Goal: Task Accomplishment & Management: Use online tool/utility

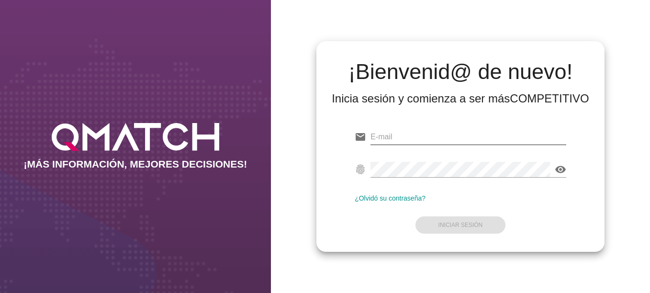
click at [411, 135] on input "email" at bounding box center [468, 136] width 196 height 15
type input "[EMAIL_ADDRESS][DOMAIN_NAME]"
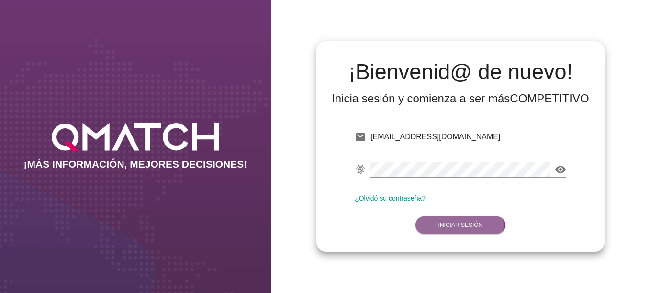
click at [461, 227] on strong "Iniciar Sesión" at bounding box center [460, 224] width 44 height 7
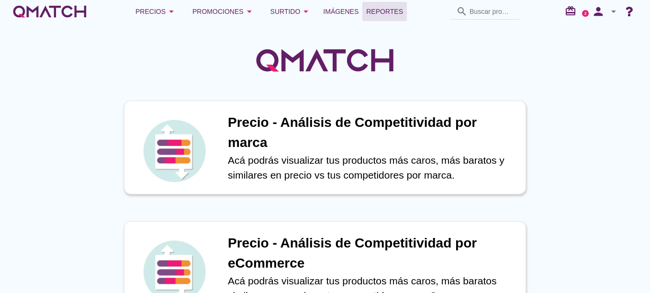
click at [372, 11] on span "Reportes" at bounding box center [384, 11] width 37 height 11
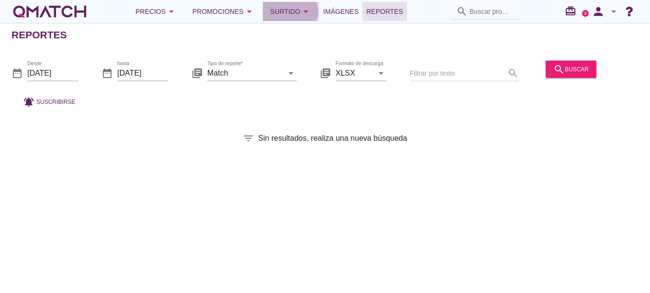
click at [300, 11] on icon "arrow_drop_down" at bounding box center [305, 11] width 11 height 11
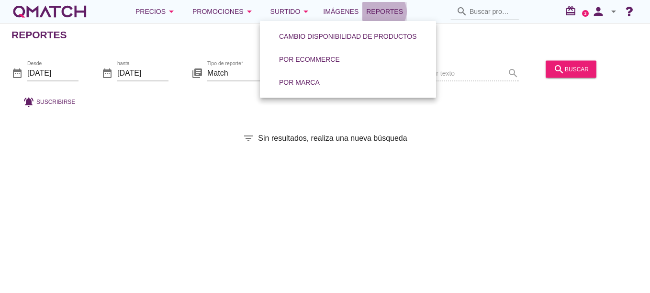
click at [377, 13] on span "Reportes" at bounding box center [384, 11] width 37 height 11
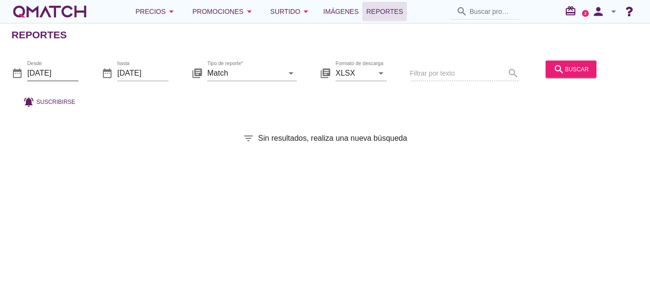
click at [51, 70] on input "[DATE]" at bounding box center [52, 72] width 51 height 15
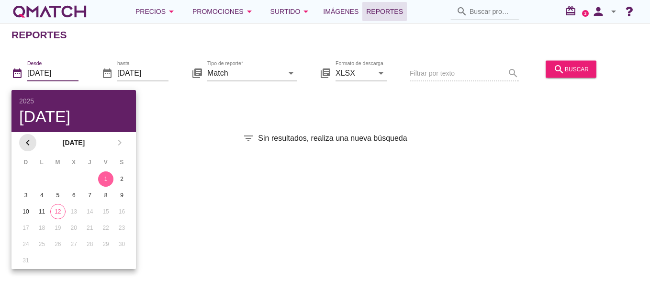
click at [26, 145] on icon "chevron_left" at bounding box center [27, 142] width 11 height 11
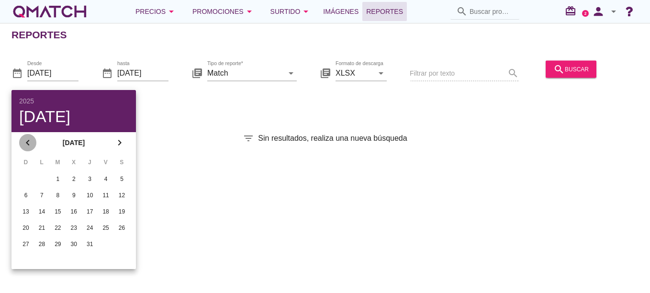
click at [26, 145] on icon "chevron_left" at bounding box center [27, 142] width 11 height 11
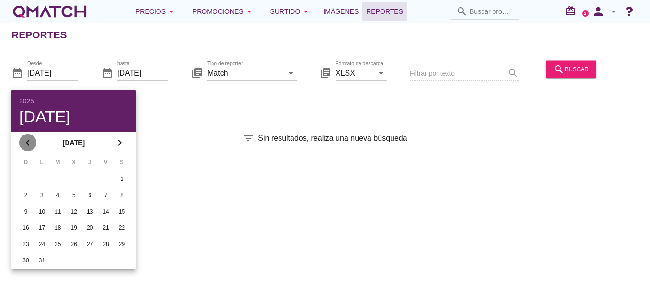
click at [26, 145] on icon "chevron_left" at bounding box center [27, 142] width 11 height 11
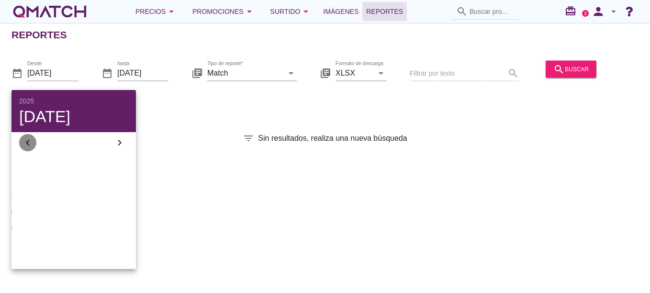
click at [26, 145] on icon "chevron_left" at bounding box center [27, 142] width 11 height 11
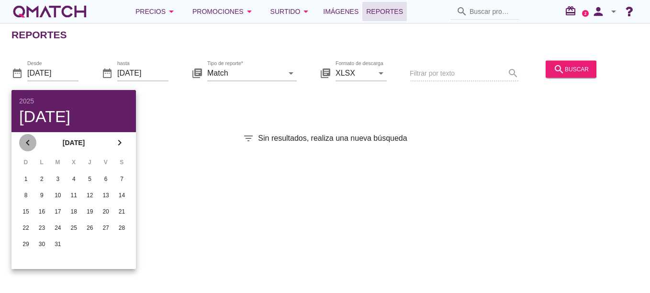
click at [26, 145] on icon "chevron_left" at bounding box center [27, 142] width 11 height 11
click at [31, 98] on div "2025" at bounding box center [73, 101] width 109 height 7
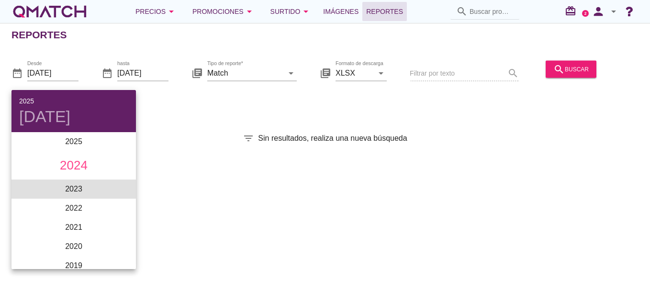
click at [89, 189] on li "2023" at bounding box center [73, 188] width 124 height 19
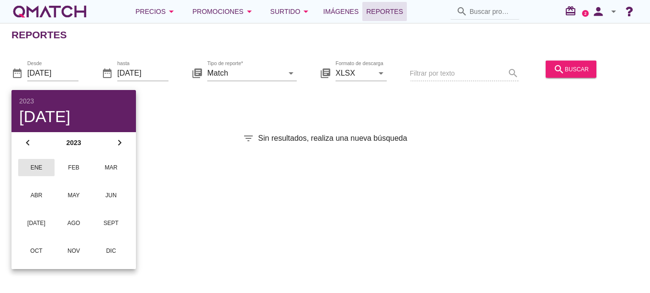
click at [33, 168] on div "ene" at bounding box center [36, 167] width 21 height 9
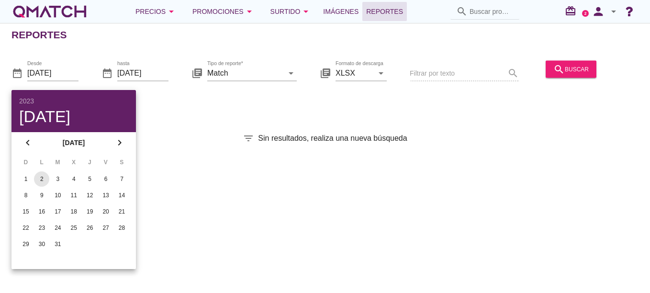
click at [44, 178] on div "2" at bounding box center [41, 179] width 15 height 9
click at [32, 103] on div "2023" at bounding box center [73, 101] width 109 height 7
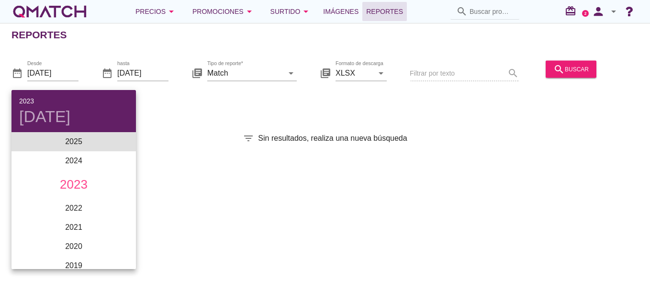
click at [78, 142] on li "2025" at bounding box center [73, 141] width 124 height 19
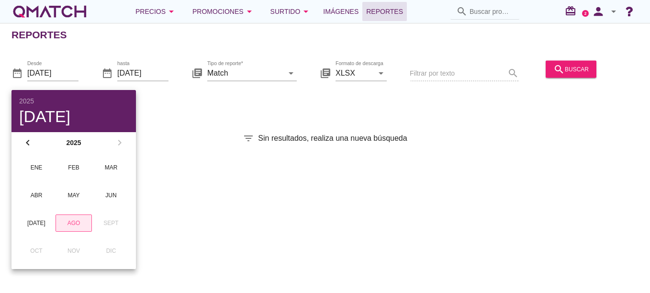
click at [76, 220] on div "ago" at bounding box center [74, 223] width 20 height 9
click at [45, 212] on div "11" at bounding box center [41, 211] width 15 height 9
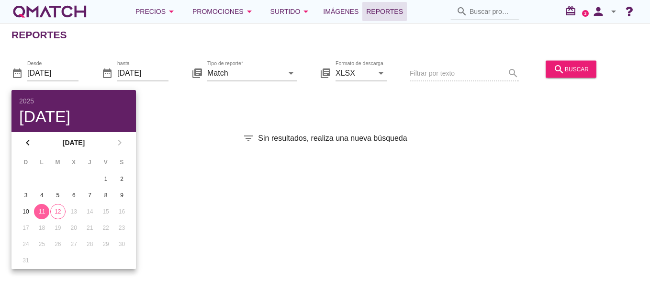
click at [44, 211] on div "11" at bounding box center [41, 211] width 15 height 9
click at [205, 135] on div "filter_list Sin resultados, realiza una nueva búsqueda" at bounding box center [325, 137] width 650 height 11
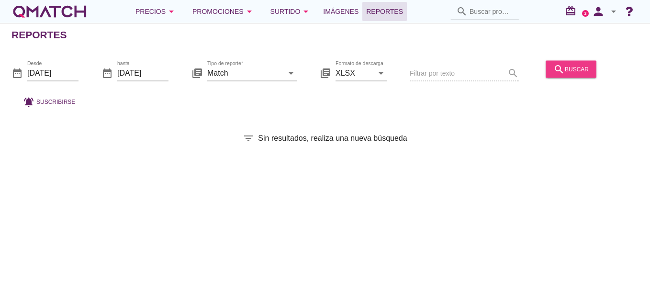
click at [563, 73] on div "search buscar" at bounding box center [570, 68] width 35 height 11
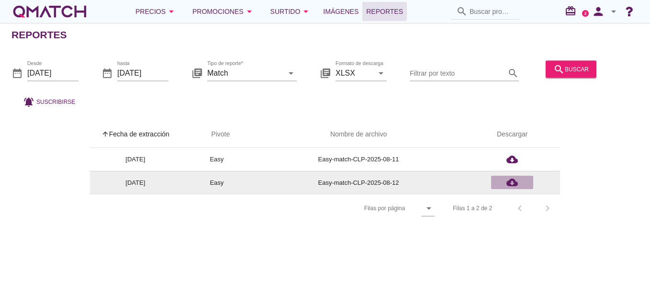
click at [513, 184] on icon "cloud_download" at bounding box center [511, 181] width 11 height 11
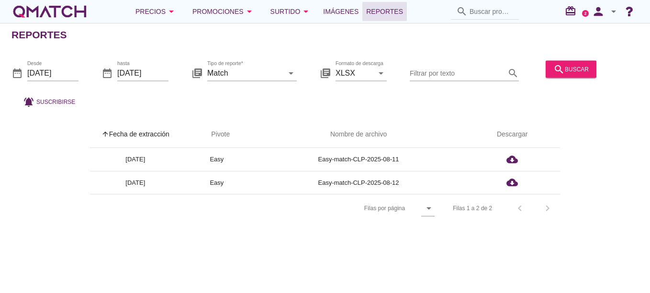
click at [612, 204] on div "arrow_upward Fecha de extracción arrow_upward Pivote Nombre de archivo Descarga…" at bounding box center [324, 171] width 627 height 101
click at [570, 64] on div "search buscar" at bounding box center [570, 68] width 35 height 11
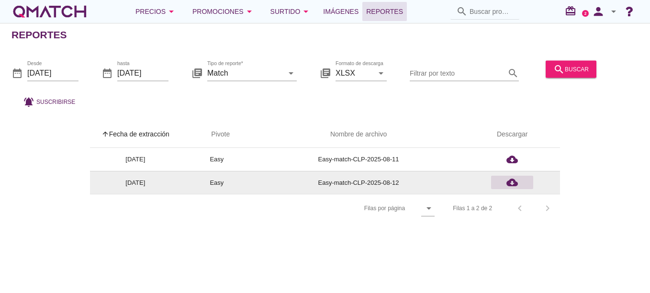
click at [511, 182] on icon "cloud_download" at bounding box center [511, 181] width 11 height 11
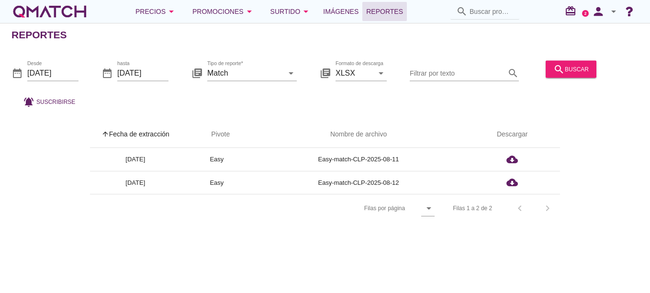
click at [448, 275] on div "Reportes date_range Desde [DATE] date_range hasta [DATE] library_books Tipo de …" at bounding box center [325, 158] width 650 height 270
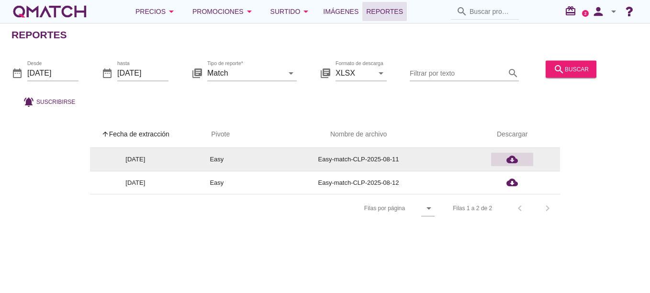
click at [511, 160] on icon "cloud_download" at bounding box center [511, 159] width 11 height 11
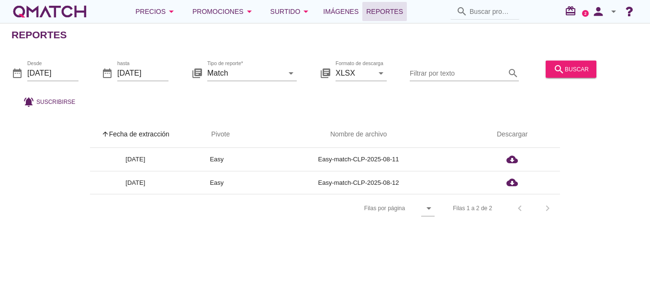
click at [608, 214] on div "arrow_upward Fecha de extracción arrow_upward Pivote Nombre de archivo Descarga…" at bounding box center [324, 171] width 627 height 101
click at [61, 74] on input "[DATE]" at bounding box center [52, 72] width 51 height 15
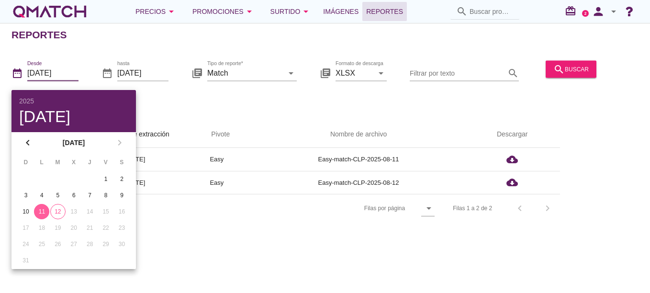
click at [179, 242] on div "Reportes date_range Desde [DATE] date_range hasta [DATE] library_books Tipo de …" at bounding box center [325, 158] width 650 height 270
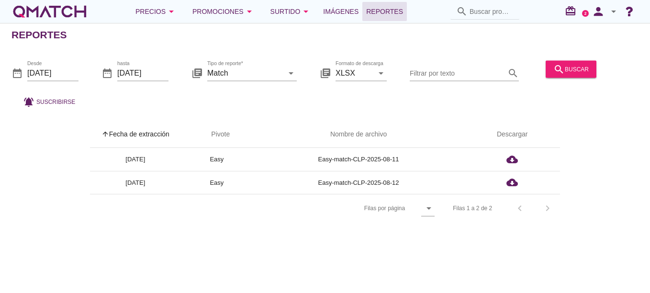
click at [48, 63] on div "date_range Desde [DATE]" at bounding box center [44, 74] width 67 height 31
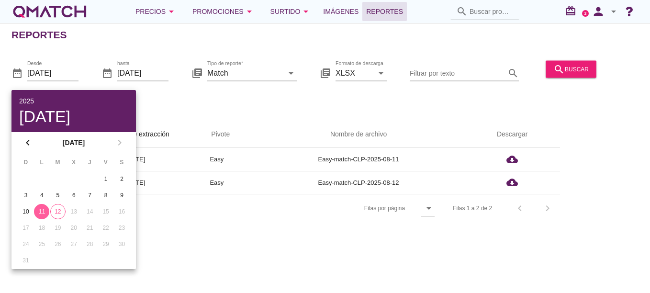
click at [30, 99] on div "2025" at bounding box center [73, 101] width 109 height 7
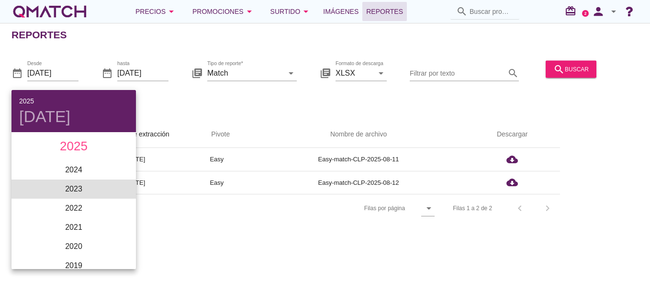
click at [80, 190] on li "2023" at bounding box center [73, 188] width 124 height 19
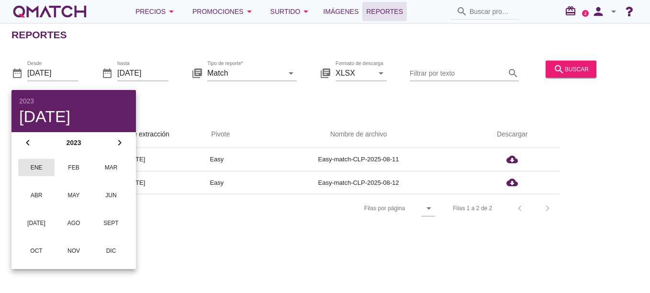
click at [41, 165] on div "ene" at bounding box center [36, 167] width 21 height 9
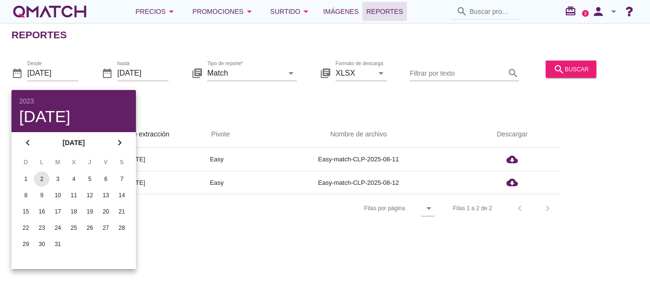
click at [41, 181] on div "2" at bounding box center [41, 179] width 15 height 9
click at [155, 101] on div "date_range Desde [DATE] date_range hasta [DATE] library_books Tipo de reporte* …" at bounding box center [325, 81] width 650 height 63
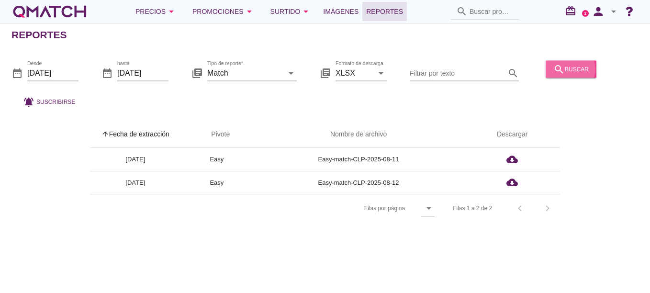
click at [556, 72] on div "search buscar" at bounding box center [570, 68] width 35 height 11
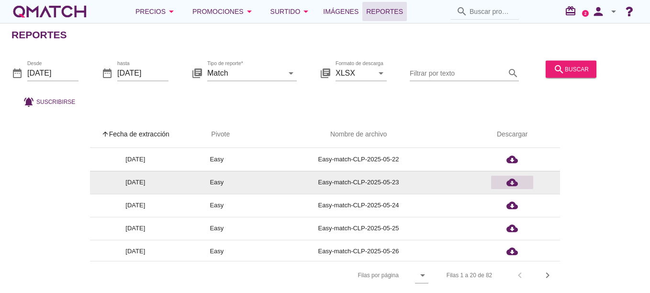
click at [515, 183] on icon "cloud_download" at bounding box center [511, 181] width 11 height 11
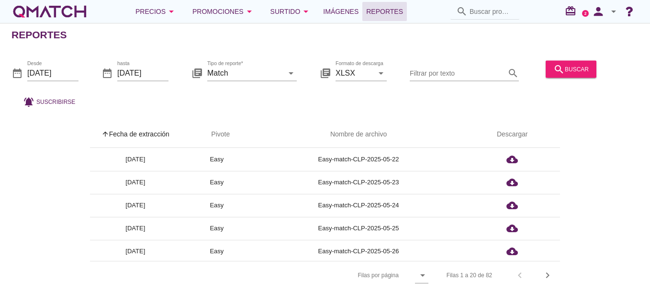
click at [336, 107] on div "date_range Desde [DATE] date_range hasta [DATE] library_books Tipo de reporte* …" at bounding box center [325, 81] width 650 height 63
click at [57, 76] on input "[DATE]" at bounding box center [52, 72] width 51 height 15
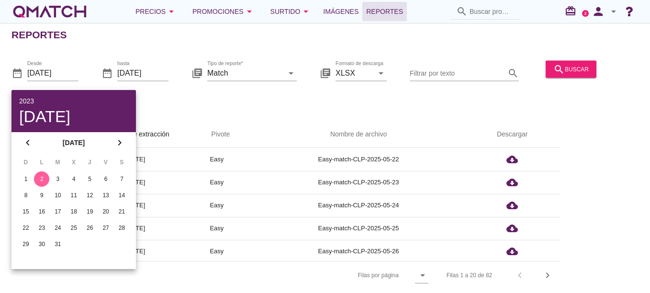
click at [27, 101] on div "2023" at bounding box center [73, 101] width 109 height 7
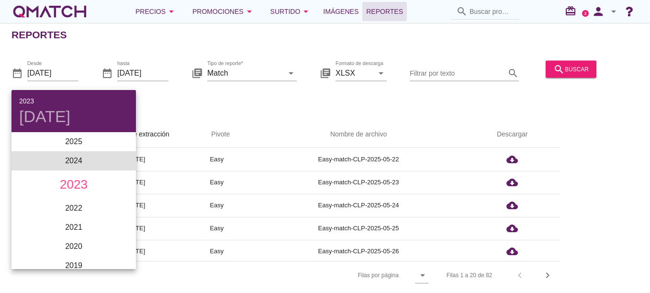
click at [80, 159] on li "2024" at bounding box center [73, 160] width 124 height 19
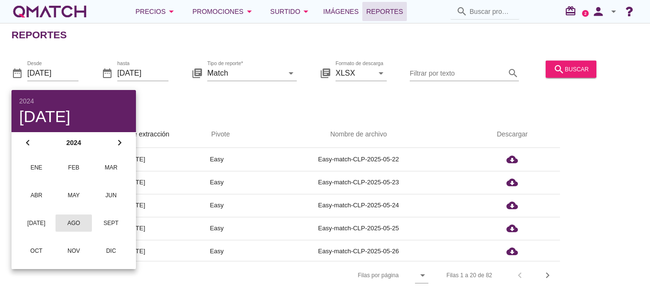
click at [81, 220] on div "ago" at bounding box center [73, 223] width 21 height 9
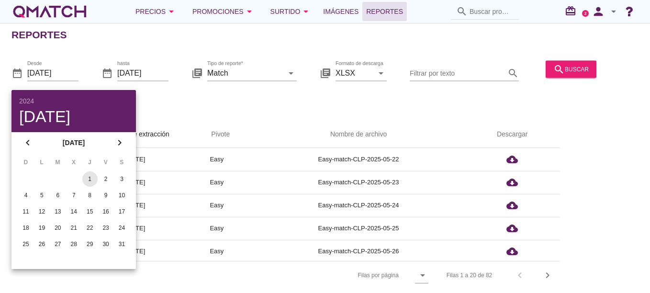
click at [90, 179] on div "1" at bounding box center [89, 179] width 15 height 9
type input "[DATE]"
click at [90, 144] on strong "[DATE]" at bounding box center [73, 143] width 75 height 10
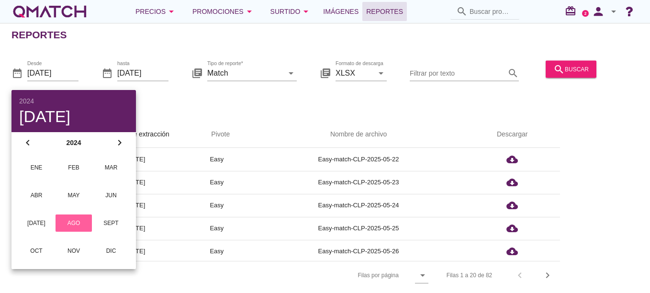
click at [163, 102] on div "date_range Desde [DATE] date_range hasta [DATE] library_books Tipo de reporte* …" at bounding box center [325, 81] width 650 height 63
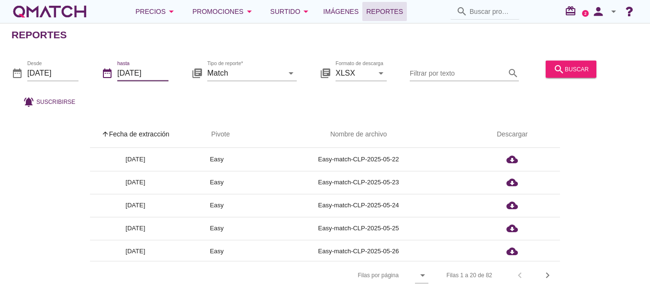
click at [162, 75] on input "[DATE]" at bounding box center [142, 72] width 51 height 15
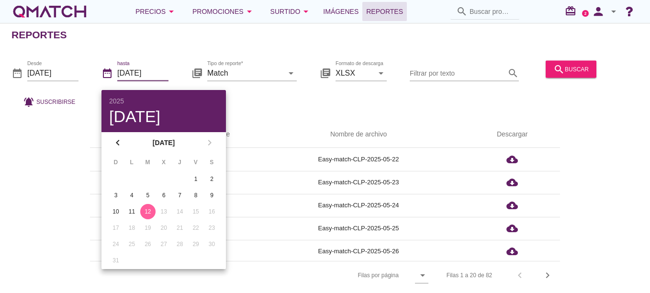
click at [151, 214] on div "12" at bounding box center [147, 211] width 15 height 9
click at [265, 100] on div "date_range Desde [DATE] date_range hasta [DATE] library_books Tipo de reporte* …" at bounding box center [325, 81] width 650 height 63
